Goal: Transaction & Acquisition: Register for event/course

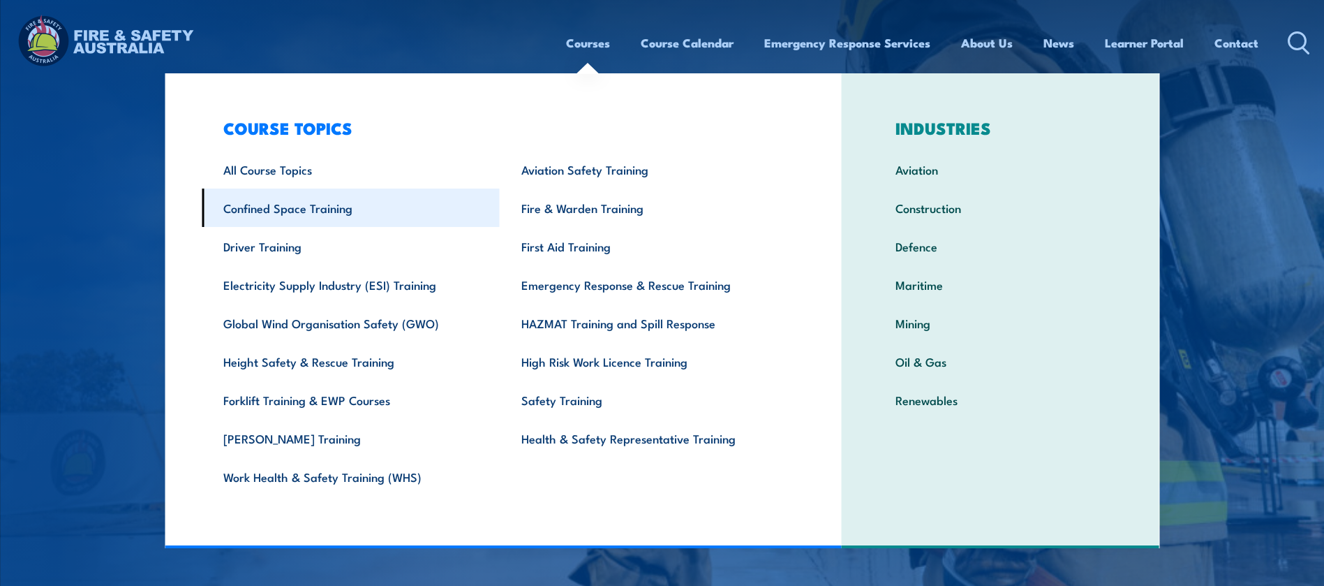
click at [301, 205] on link "Confined Space Training" at bounding box center [351, 207] width 298 height 38
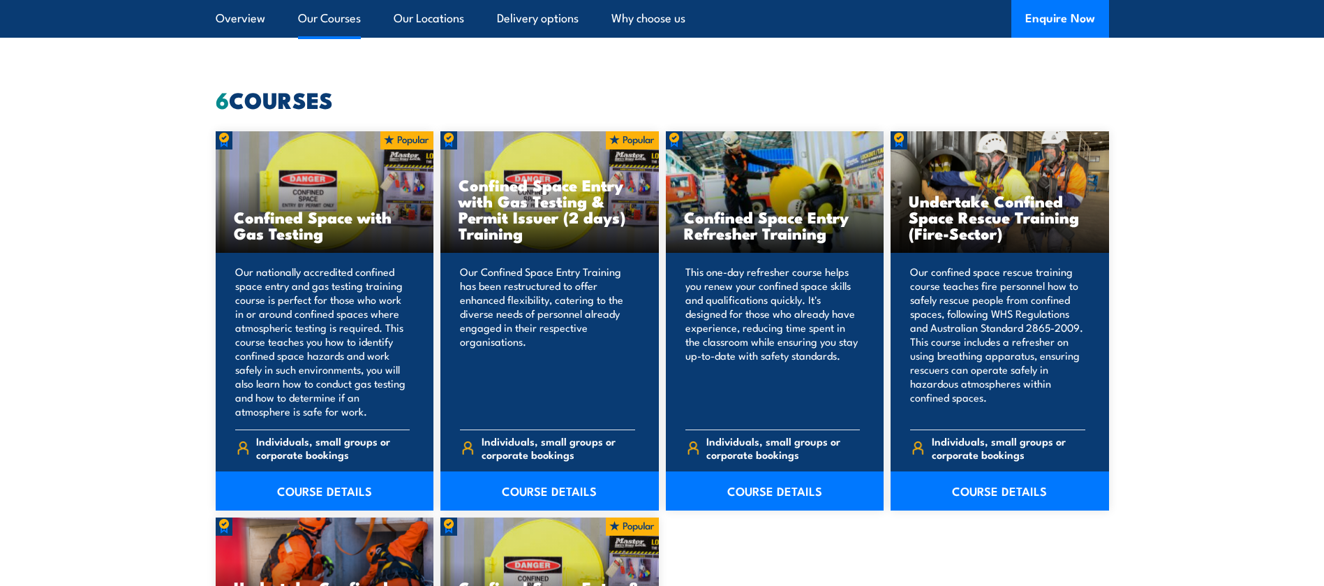
scroll to position [1021, 0]
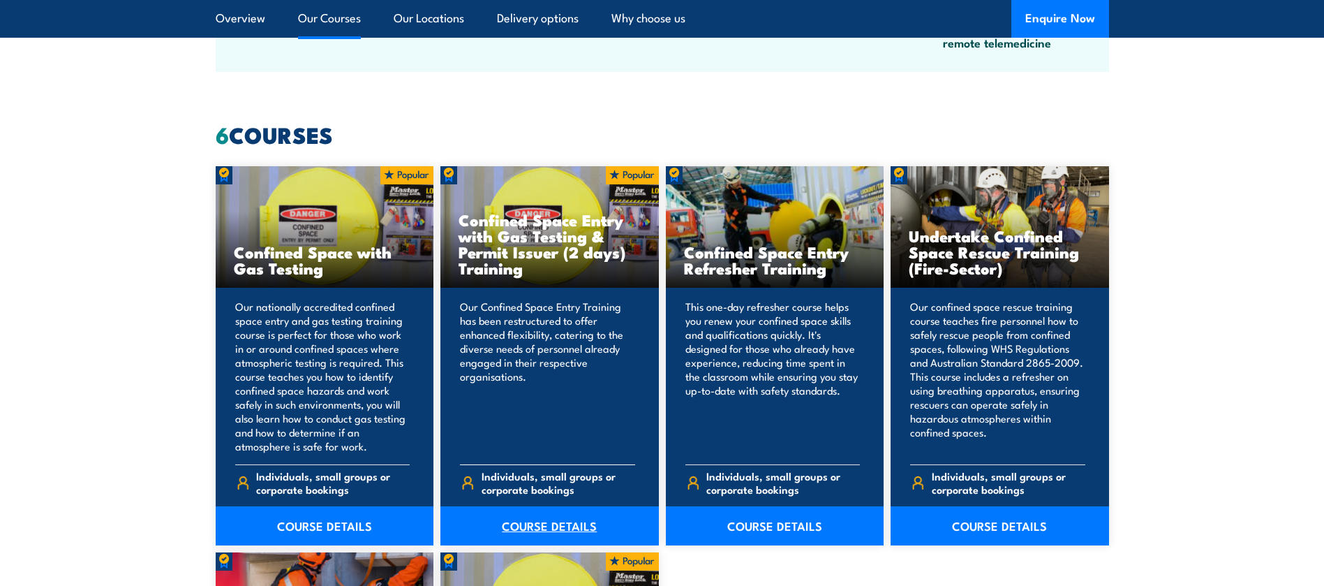
click at [541, 519] on link "COURSE DETAILS" at bounding box center [549, 525] width 218 height 39
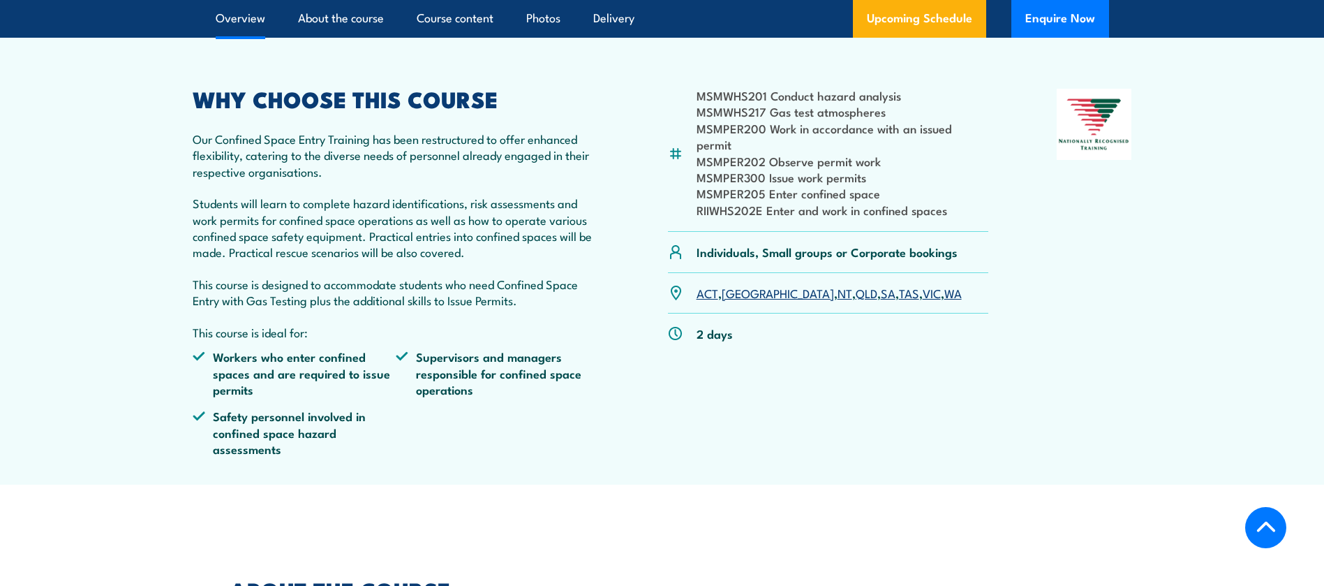
scroll to position [262, 0]
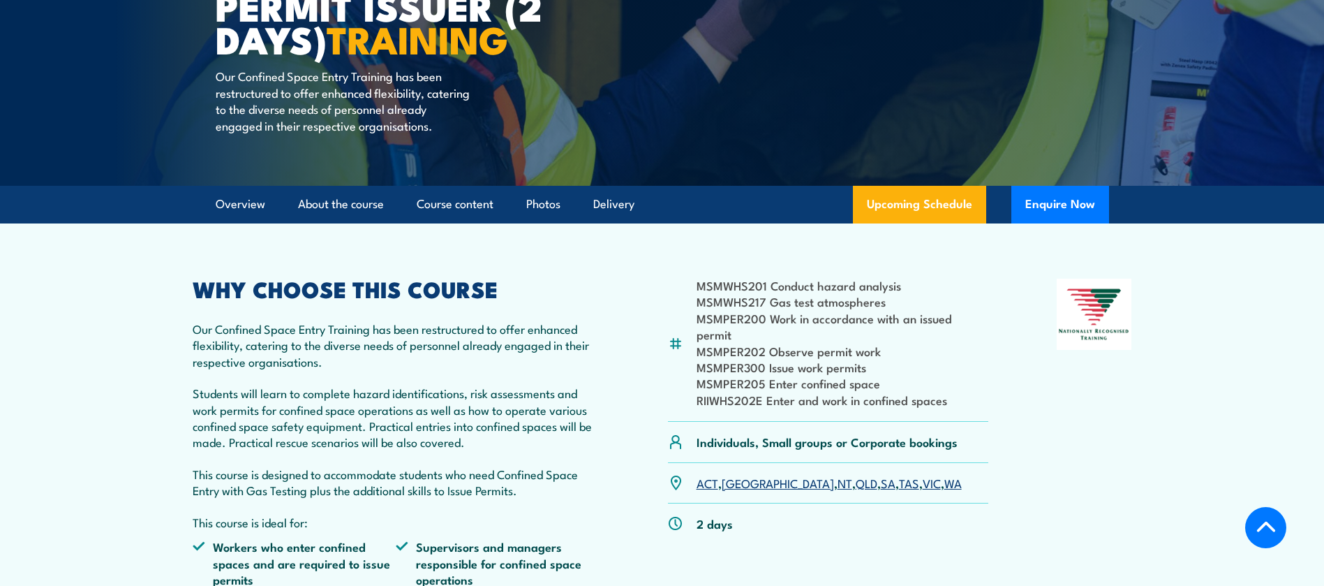
click at [856, 487] on link "QLD" at bounding box center [867, 482] width 22 height 17
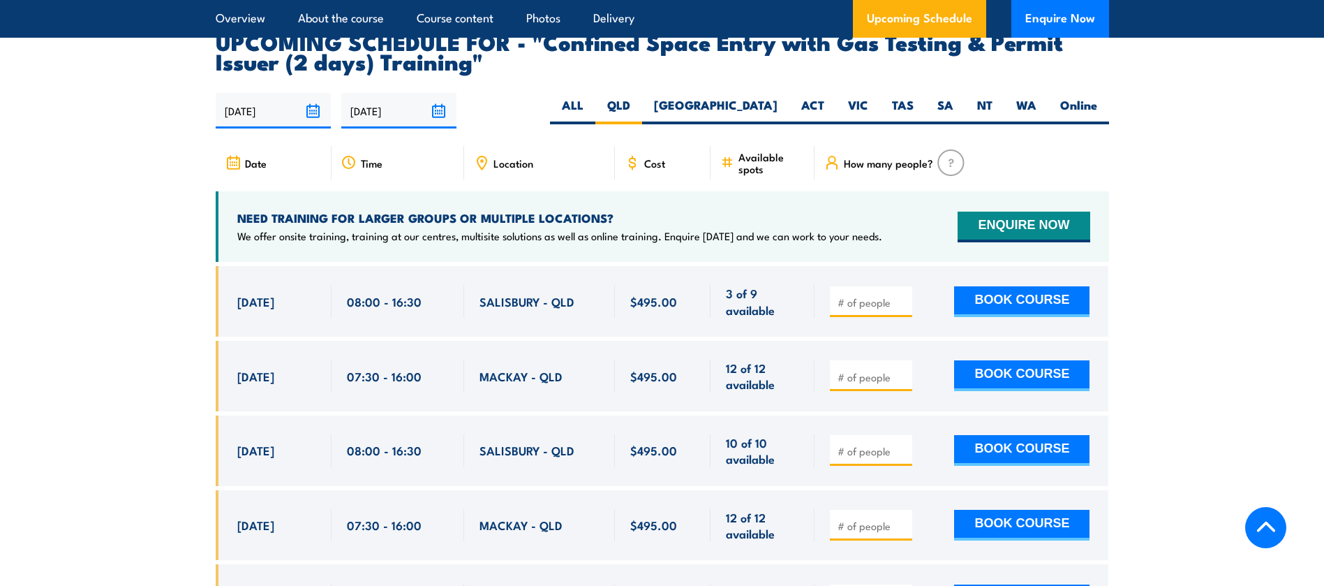
scroll to position [2541, 0]
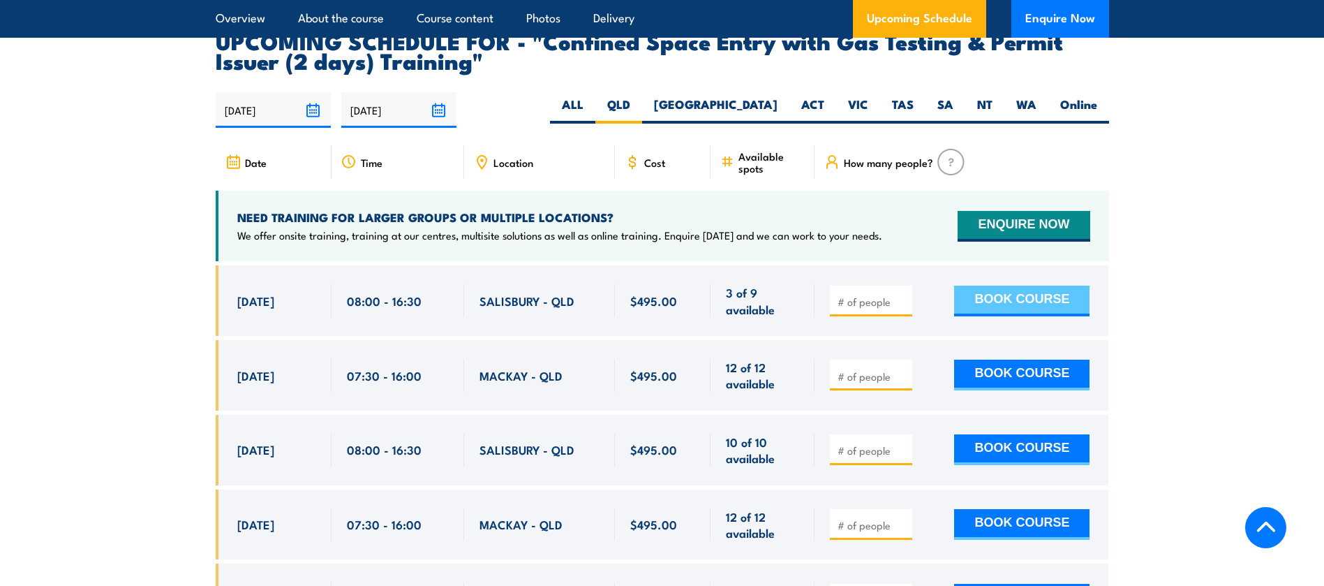
click at [1006, 301] on button "BOOK COURSE" at bounding box center [1021, 300] width 135 height 31
click at [900, 299] on input "1" at bounding box center [872, 302] width 70 height 14
click at [902, 295] on input "2" at bounding box center [872, 302] width 70 height 14
click at [902, 295] on input "3" at bounding box center [872, 302] width 70 height 14
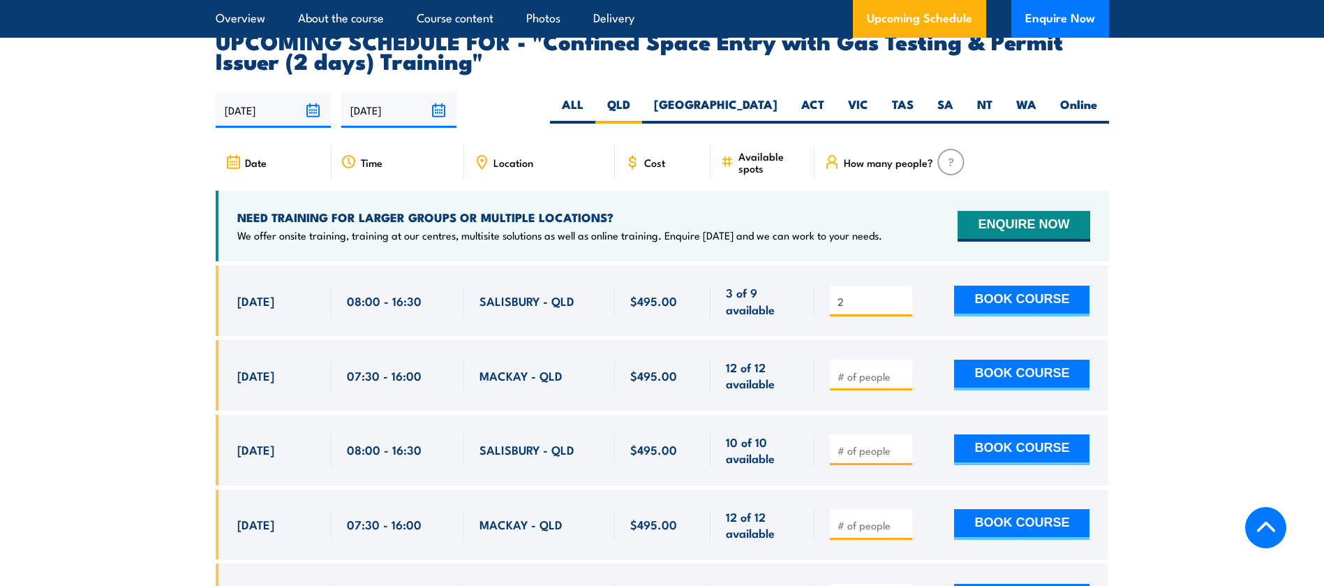
click at [904, 299] on input "2" at bounding box center [872, 302] width 70 height 14
click at [900, 295] on input "3" at bounding box center [872, 302] width 70 height 14
type input "2"
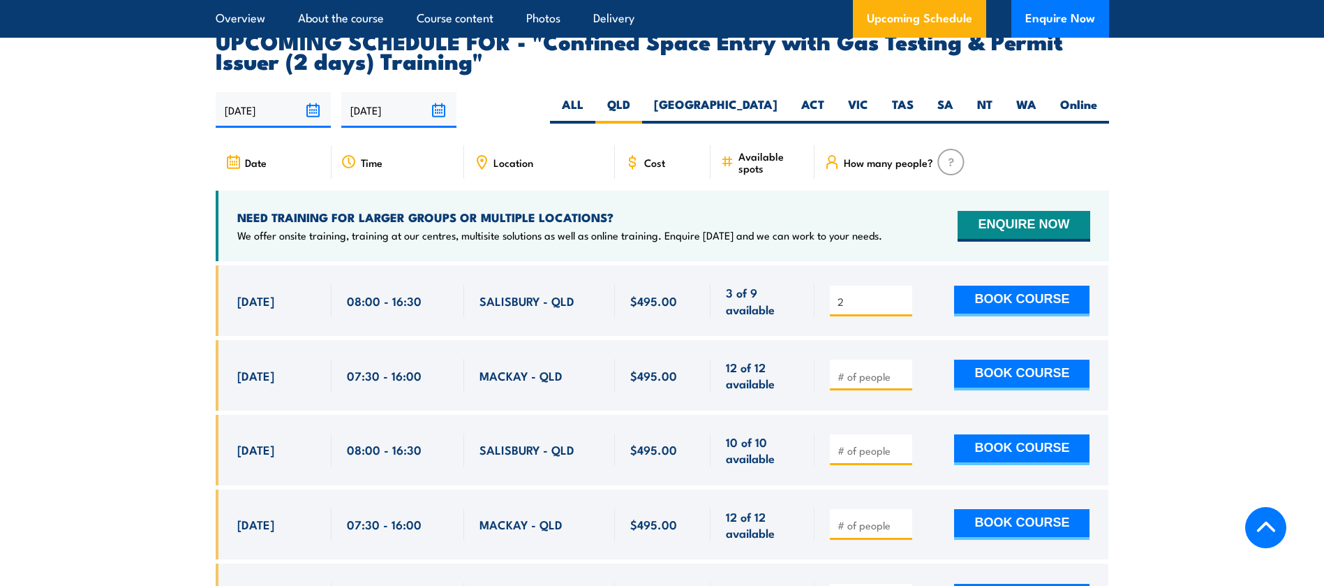
click at [902, 303] on input "2" at bounding box center [872, 302] width 70 height 14
click at [973, 292] on button "BOOK COURSE" at bounding box center [1021, 300] width 135 height 31
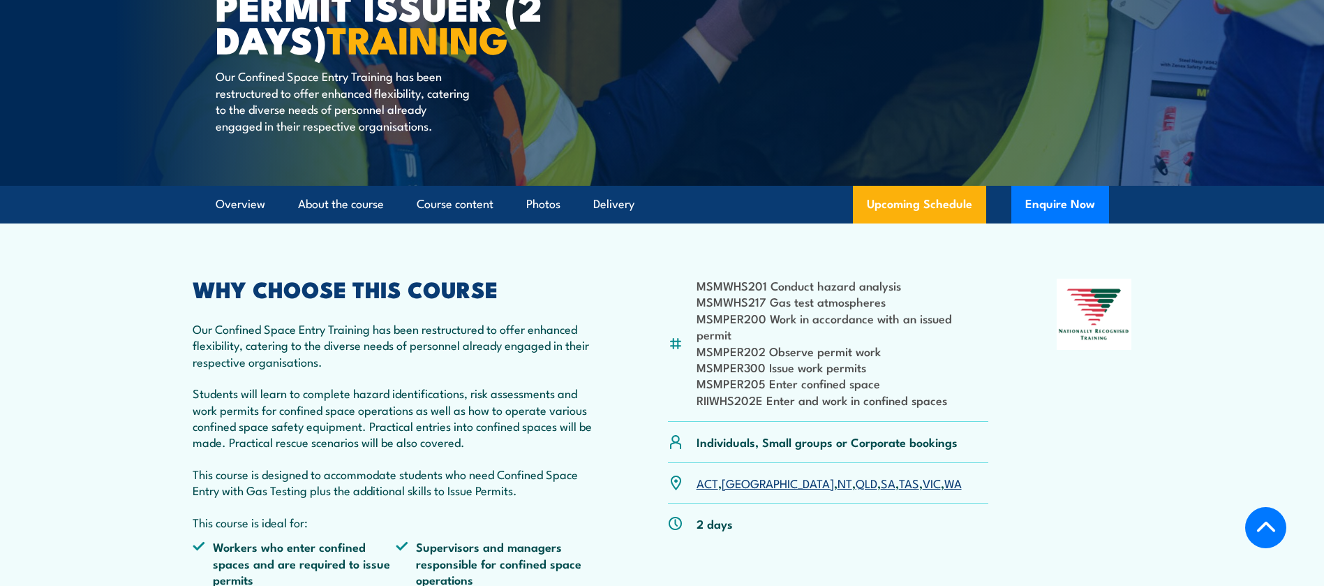
click at [856, 489] on link "QLD" at bounding box center [867, 482] width 22 height 17
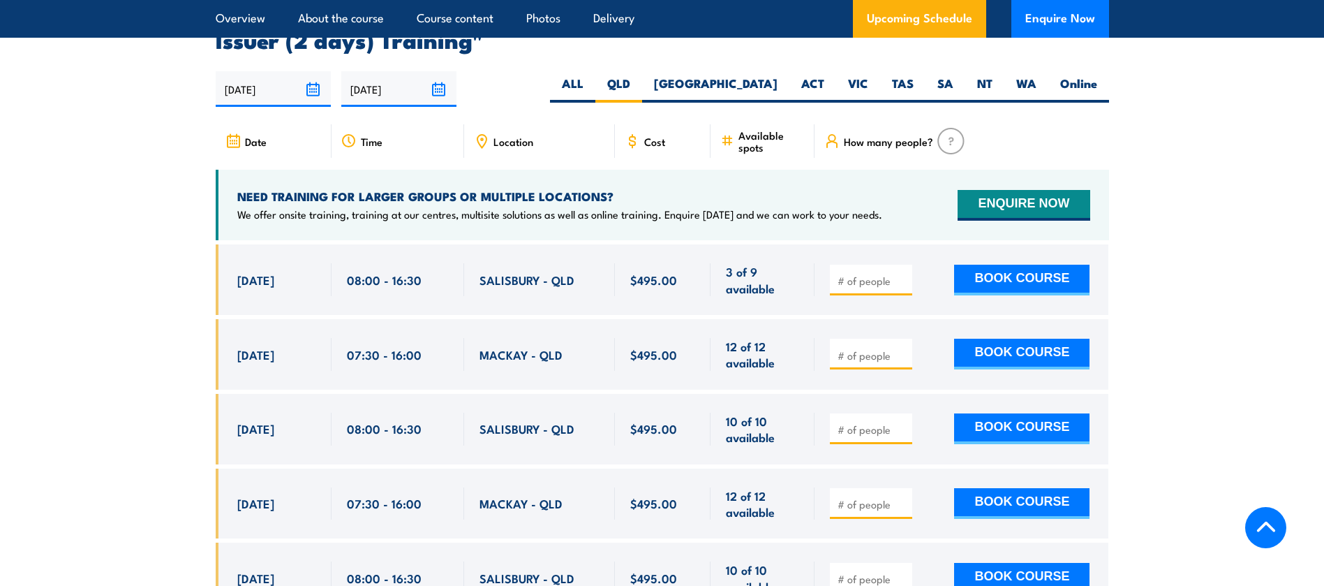
scroll to position [2568, 0]
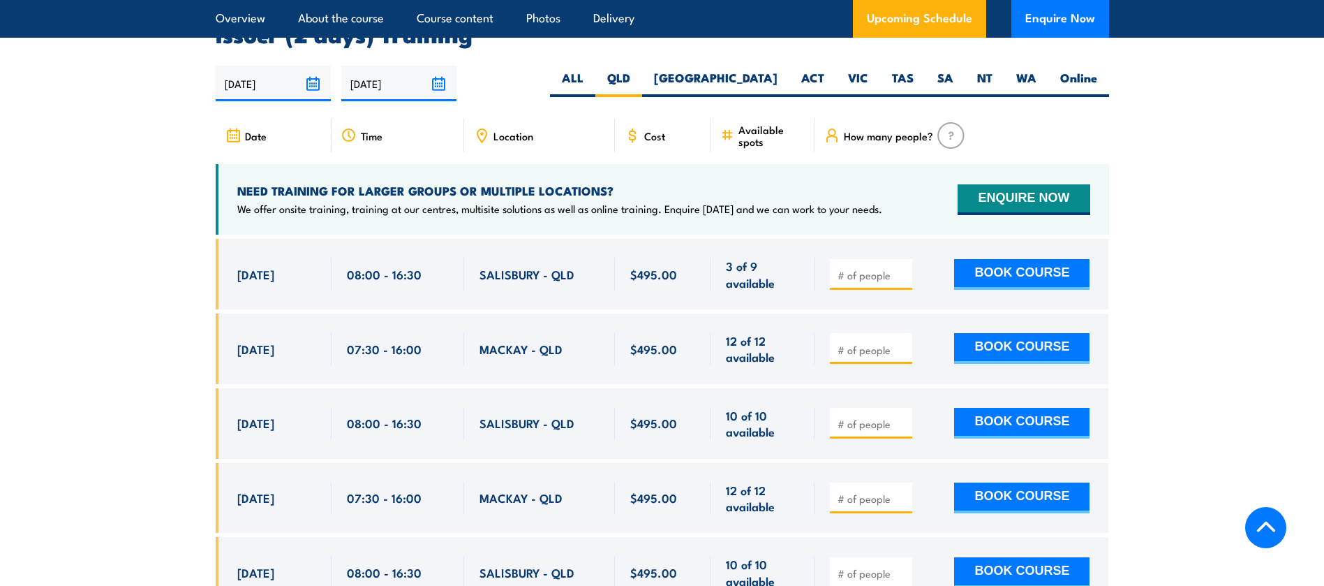
click at [882, 269] on input "number" at bounding box center [872, 275] width 70 height 14
type input "3"
click at [1038, 267] on button "BOOK COURSE" at bounding box center [1021, 274] width 135 height 31
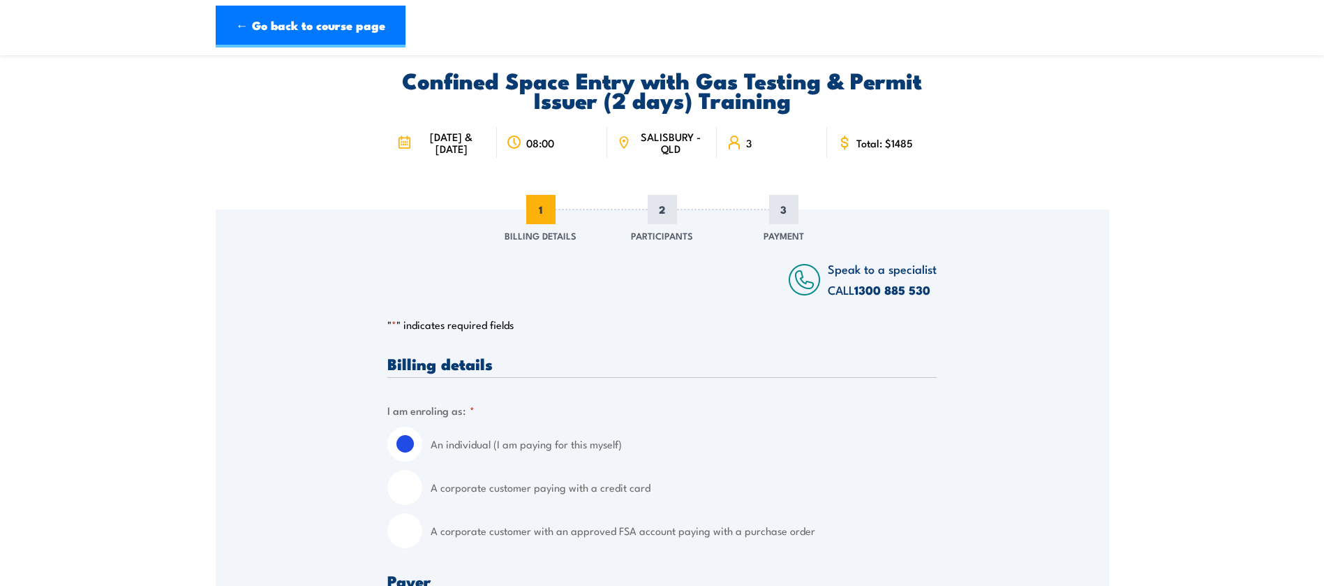
scroll to position [27, 0]
